Goal: Navigation & Orientation: Find specific page/section

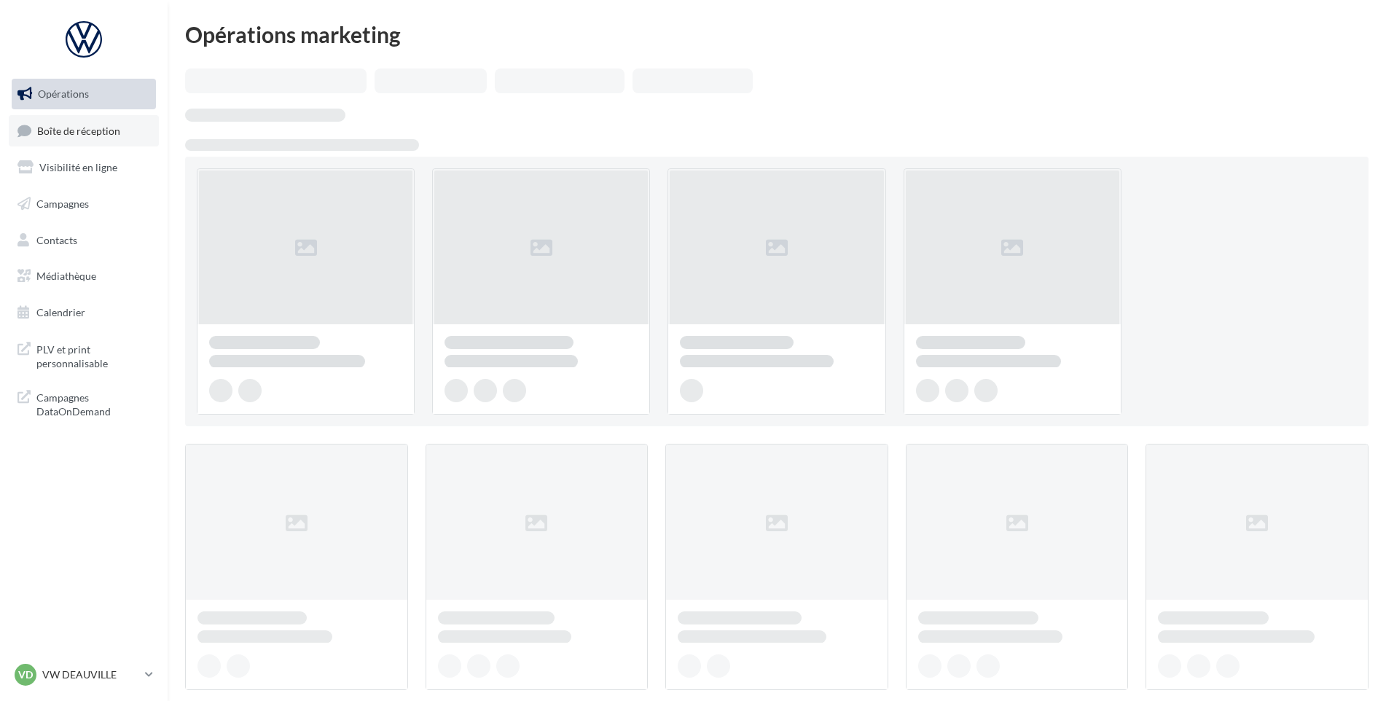
click at [136, 125] on link "Boîte de réception" at bounding box center [84, 130] width 150 height 31
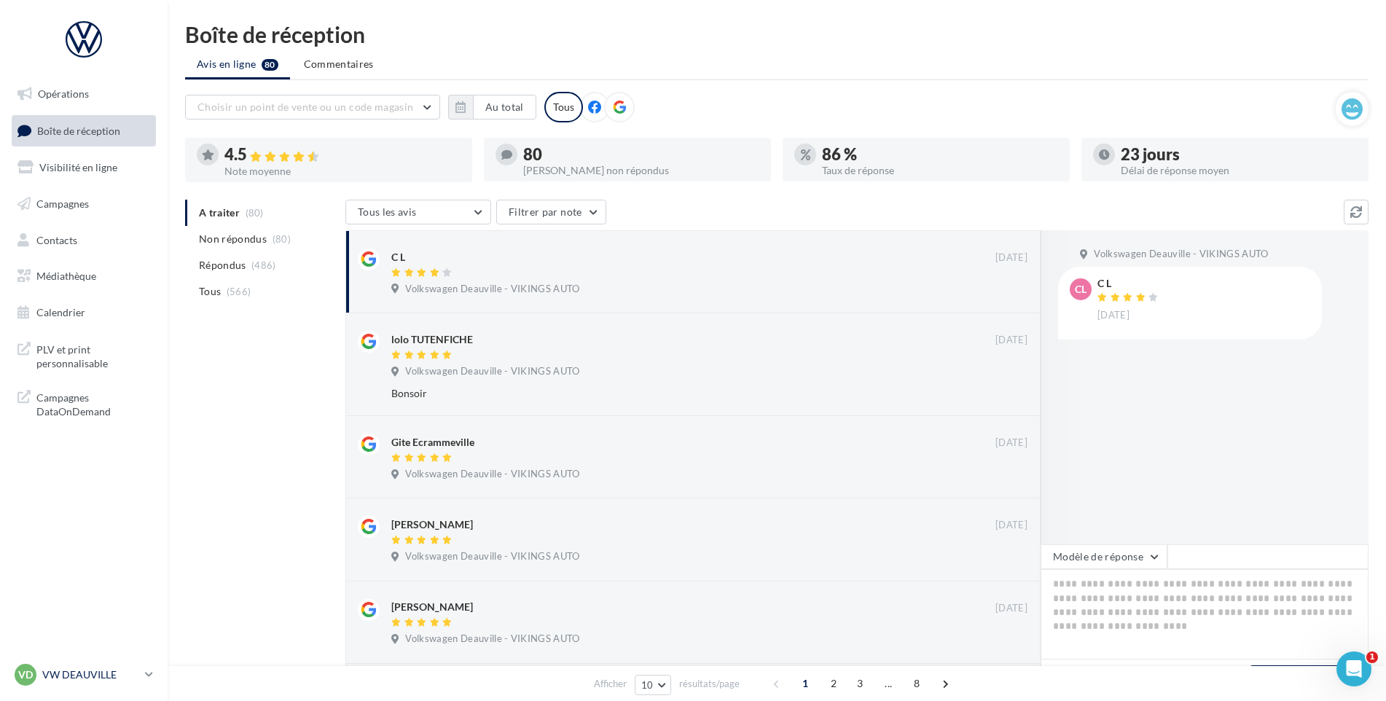
click at [137, 681] on p "VW DEAUVILLE" at bounding box center [90, 674] width 97 height 15
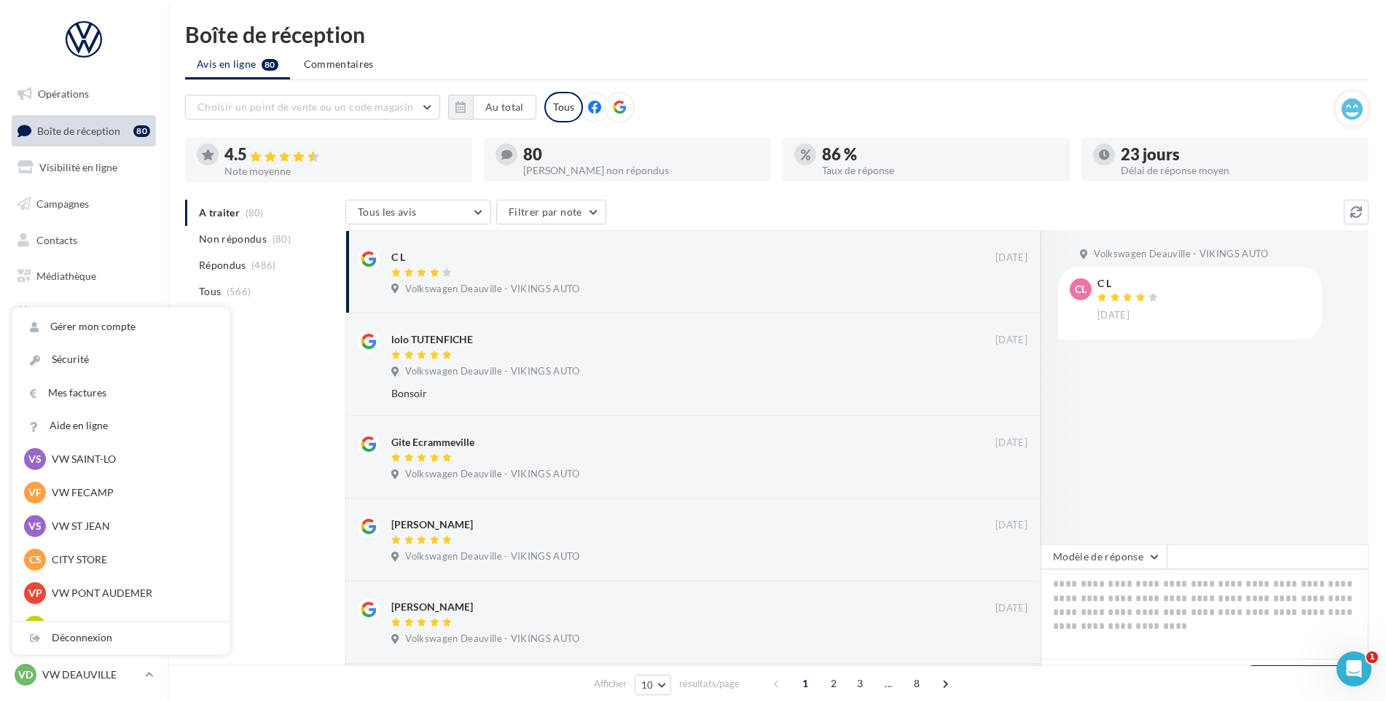
scroll to position [146, 0]
click at [106, 521] on p "VW ST JEAN" at bounding box center [132, 525] width 160 height 15
